Goal: Navigation & Orientation: Find specific page/section

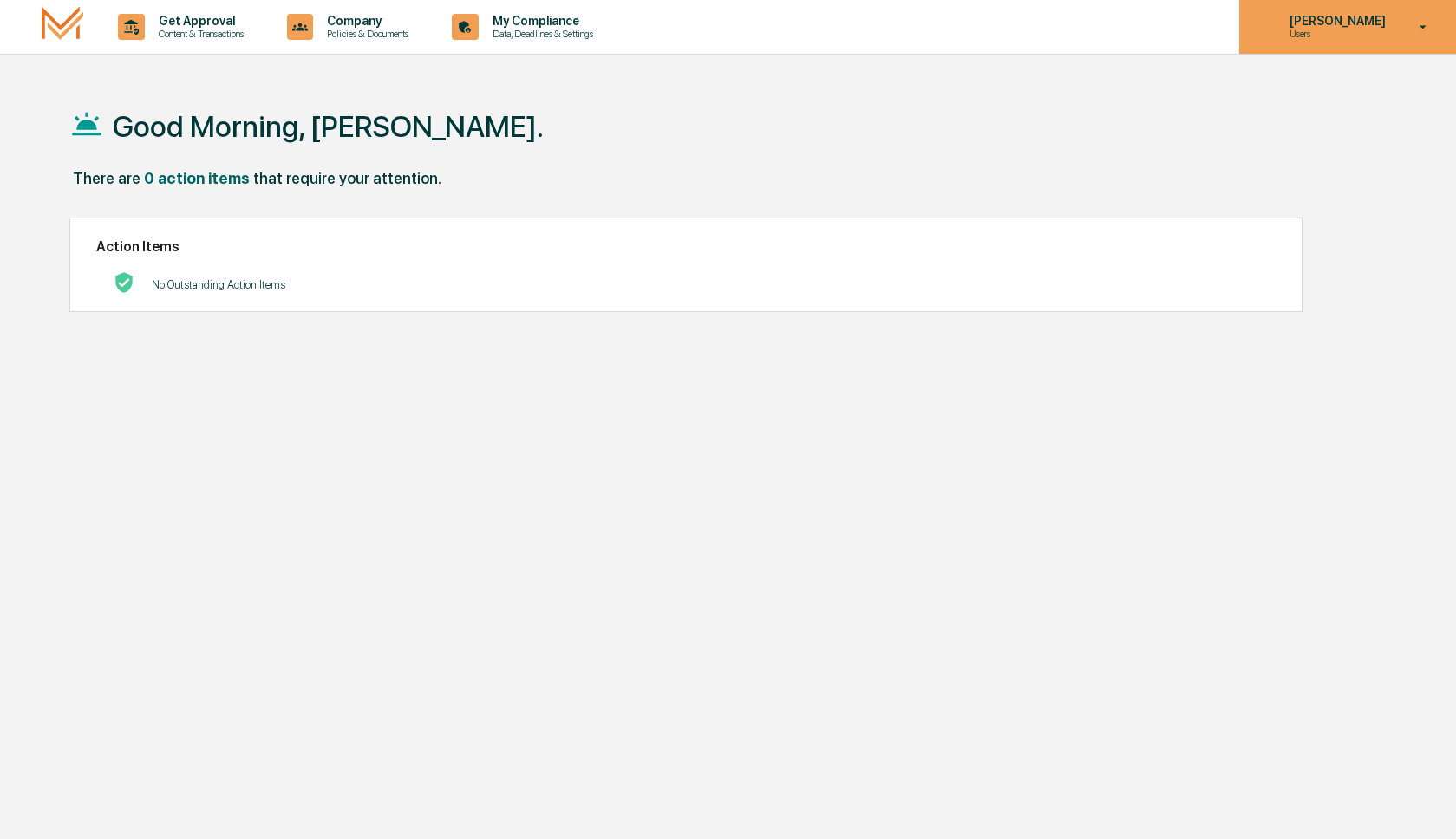
click at [1314, 23] on p "[PERSON_NAME]" at bounding box center [1335, 21] width 119 height 14
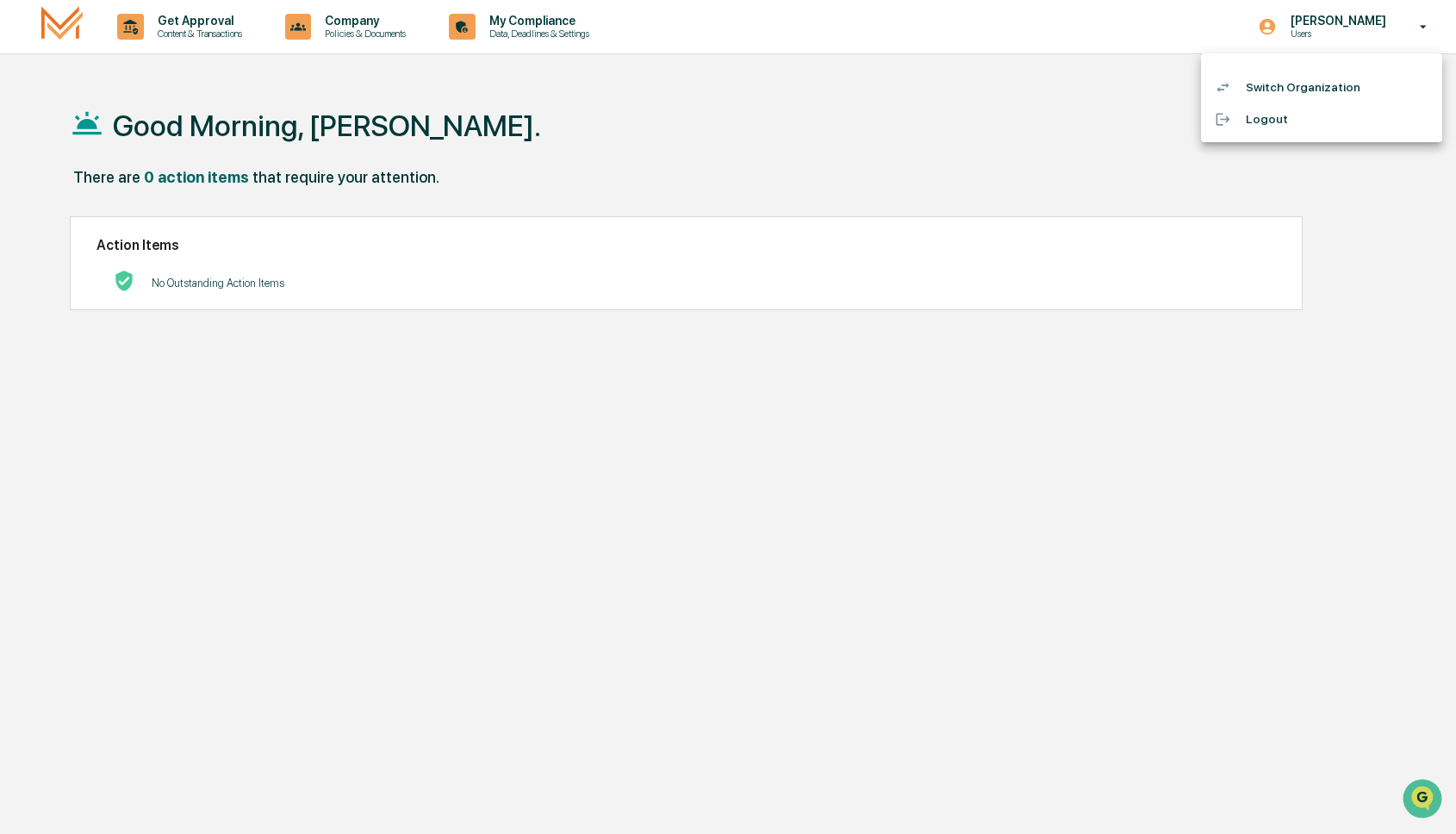
click at [725, 94] on div at bounding box center [728, 417] width 1456 height 834
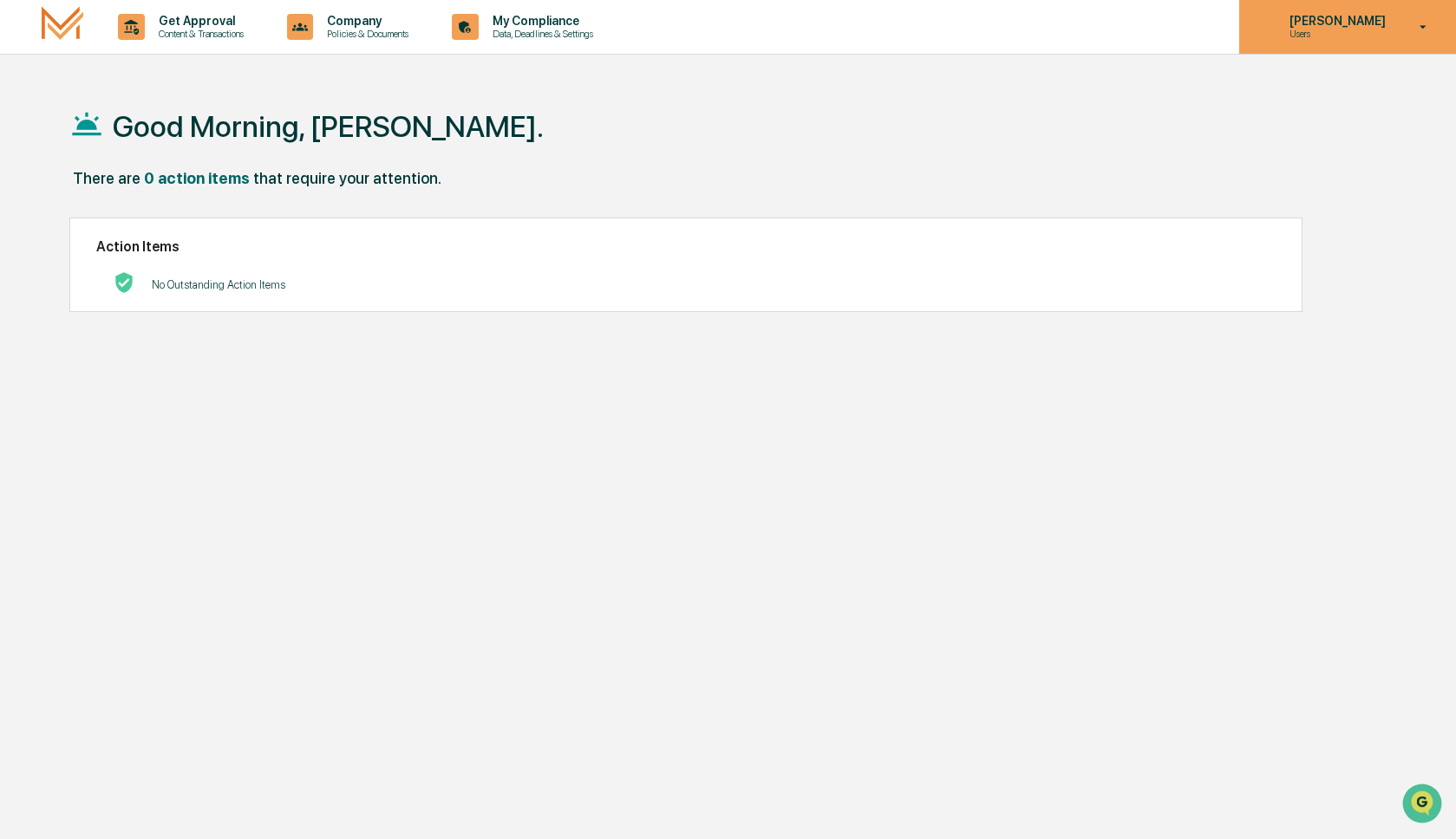
click at [1331, 25] on p "[PERSON_NAME]" at bounding box center [1335, 21] width 119 height 14
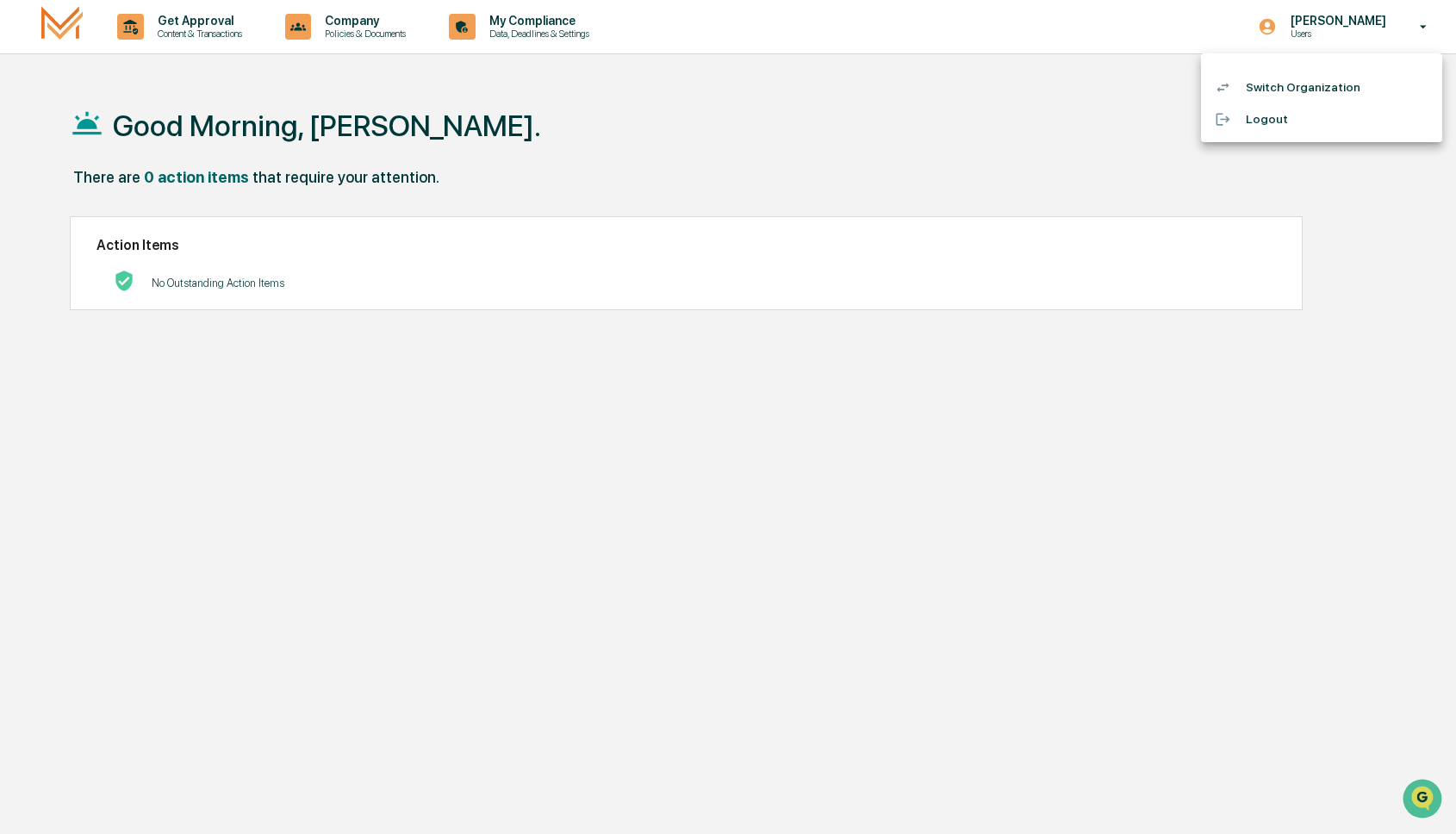
click at [780, 120] on div at bounding box center [728, 417] width 1456 height 834
